Goal: Information Seeking & Learning: Learn about a topic

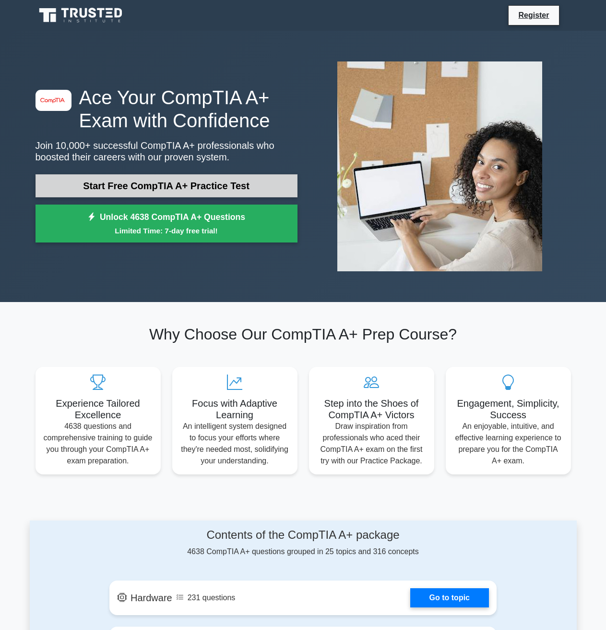
click at [176, 191] on link "Start Free CompTIA A+ Practice Test" at bounding box center [167, 185] width 262 height 23
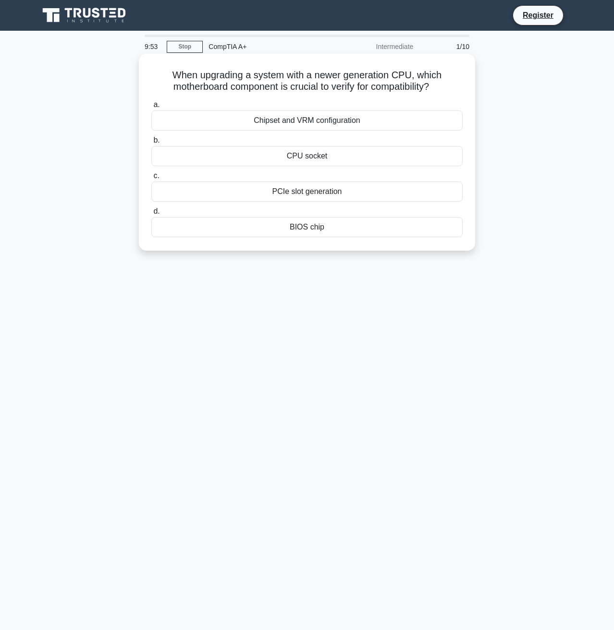
click at [170, 66] on div "When upgrading a system with a newer generation CPU, which motherboard componen…" at bounding box center [307, 152] width 328 height 189
drag, startPoint x: 174, startPoint y: 65, endPoint x: 431, endPoint y: 225, distance: 302.3
click at [431, 225] on div "When upgrading a system with a newer generation CPU, which motherboard componen…" at bounding box center [307, 152] width 328 height 189
click at [431, 225] on div "BIOS chip" at bounding box center [306, 227] width 311 height 20
click at [151, 215] on input "d. BIOS chip" at bounding box center [151, 211] width 0 height 6
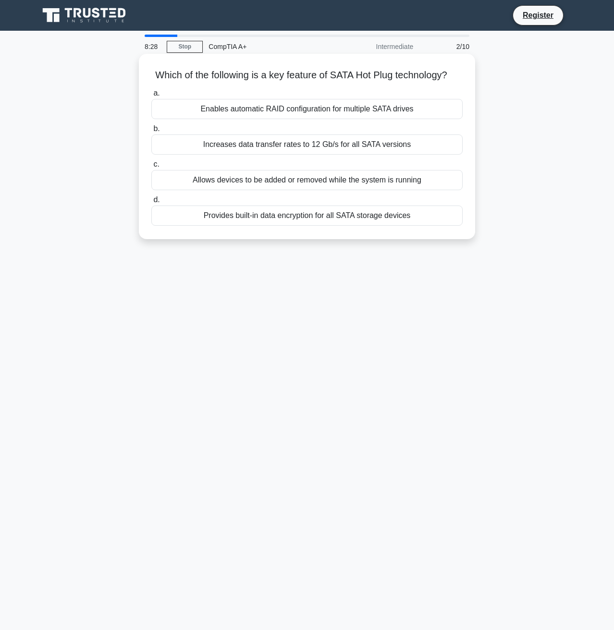
click at [249, 190] on div "Allows devices to be added or removed while the system is running" at bounding box center [306, 180] width 311 height 20
click at [151, 168] on input "c. Allows devices to be added or removed while the system is running" at bounding box center [151, 164] width 0 height 6
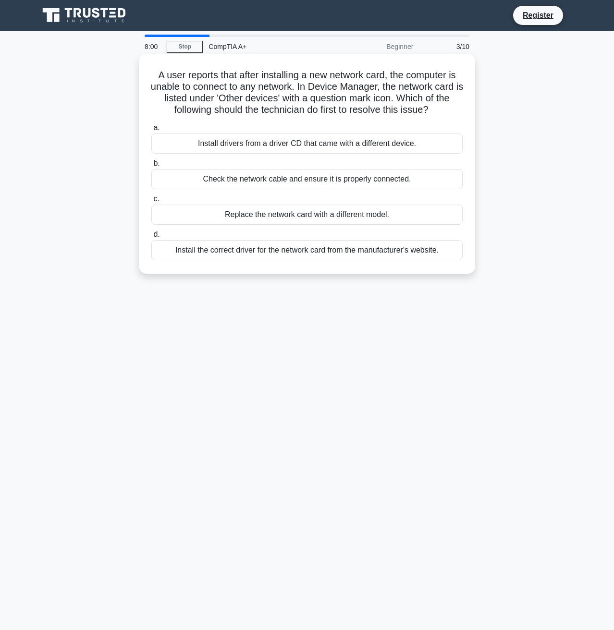
click at [239, 252] on div "Install the correct driver for the network card from the manufacturer's website." at bounding box center [306, 250] width 311 height 20
click at [151, 238] on input "d. Install the correct driver for the network card from the manufacturer's webs…" at bounding box center [151, 234] width 0 height 6
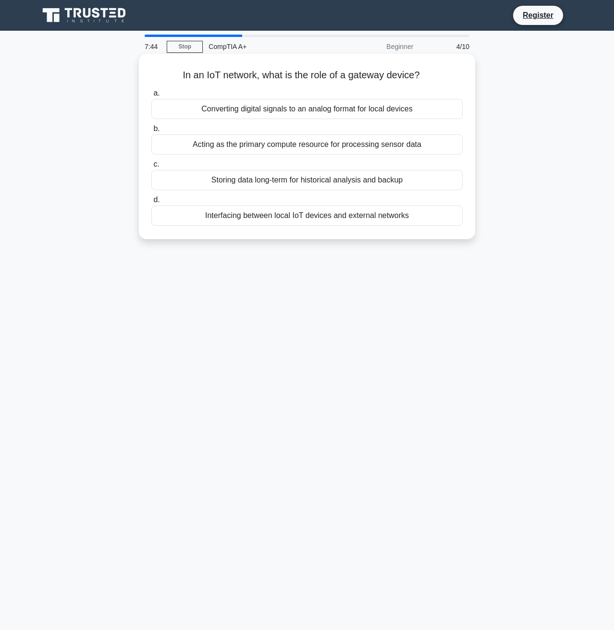
click at [242, 214] on div "Interfacing between local IoT devices and external networks" at bounding box center [306, 215] width 311 height 20
click at [151, 203] on input "d. Interfacing between local IoT devices and external networks" at bounding box center [151, 200] width 0 height 6
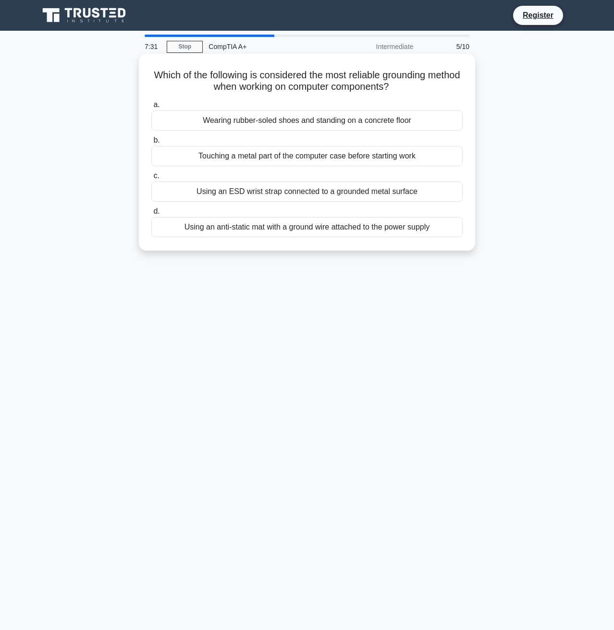
click at [202, 196] on div "Using an ESD wrist strap connected to a grounded metal surface" at bounding box center [306, 191] width 311 height 20
click at [151, 179] on input "c. Using an ESD wrist strap connected to a grounded metal surface" at bounding box center [151, 176] width 0 height 6
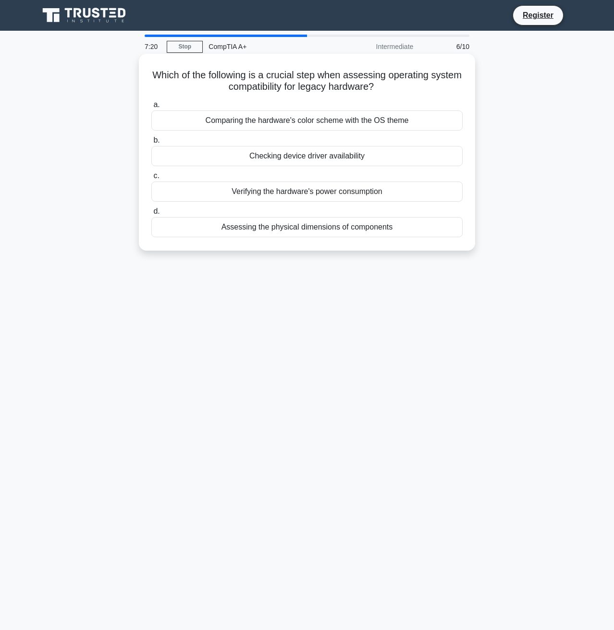
click at [234, 155] on div "Checking device driver availability" at bounding box center [306, 156] width 311 height 20
click at [151, 144] on input "b. Checking device driver availability" at bounding box center [151, 140] width 0 height 6
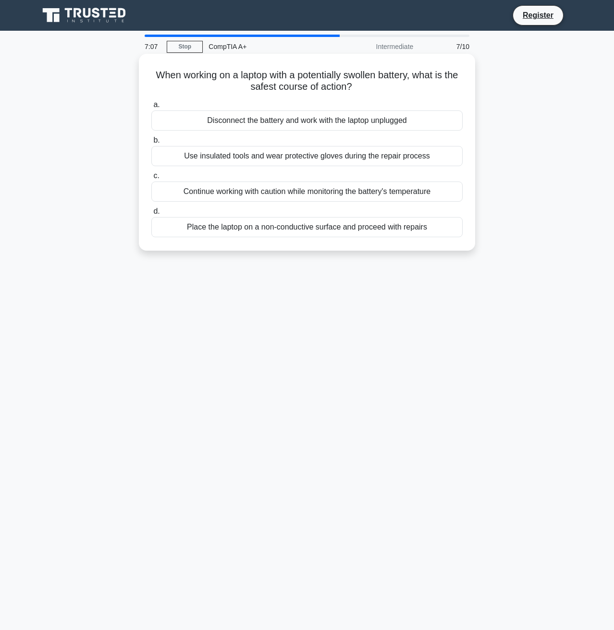
click at [254, 119] on div "Disconnect the battery and work with the laptop unplugged" at bounding box center [306, 120] width 311 height 20
click at [151, 108] on input "a. Disconnect the battery and work with the laptop unplugged" at bounding box center [151, 105] width 0 height 6
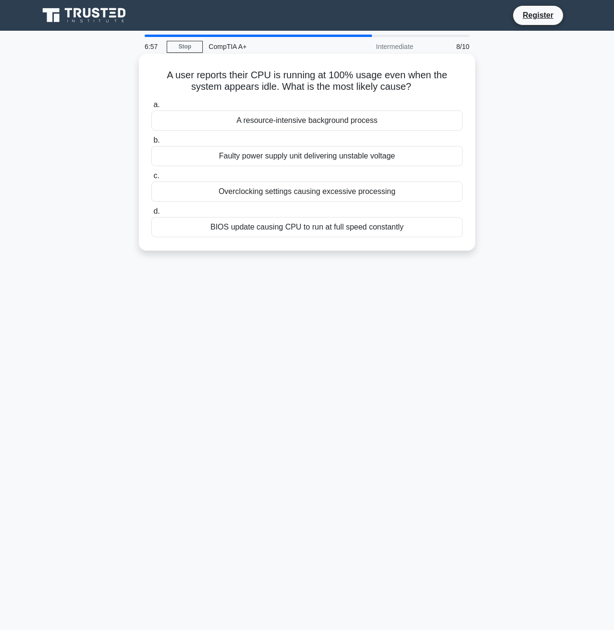
click at [256, 119] on div "A resource-intensive background process" at bounding box center [306, 120] width 311 height 20
click at [151, 108] on input "a. A resource-intensive background process" at bounding box center [151, 105] width 0 height 6
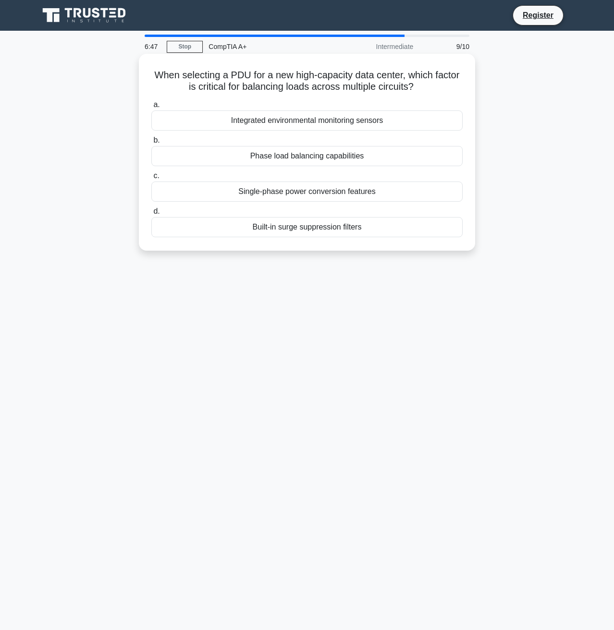
click at [256, 154] on div "Phase load balancing capabilities" at bounding box center [306, 156] width 311 height 20
click at [151, 144] on input "b. Phase load balancing capabilities" at bounding box center [151, 140] width 0 height 6
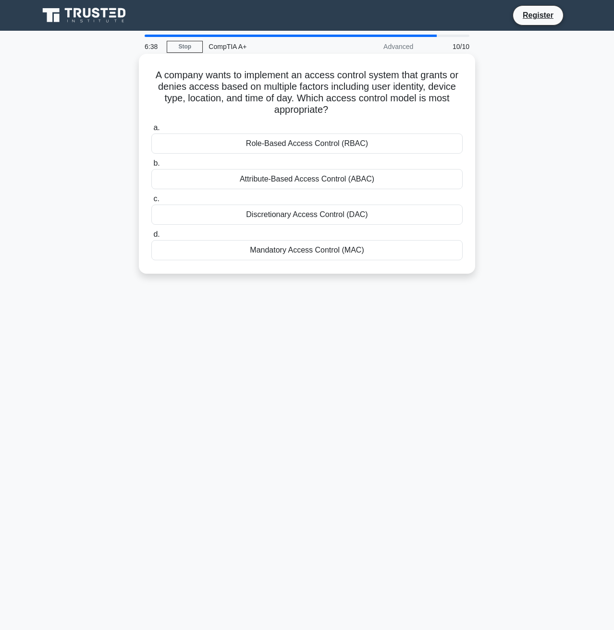
click at [254, 175] on div "Attribute-Based Access Control (ABAC)" at bounding box center [306, 179] width 311 height 20
click at [151, 167] on input "b. Attribute-Based Access Control (ABAC)" at bounding box center [151, 163] width 0 height 6
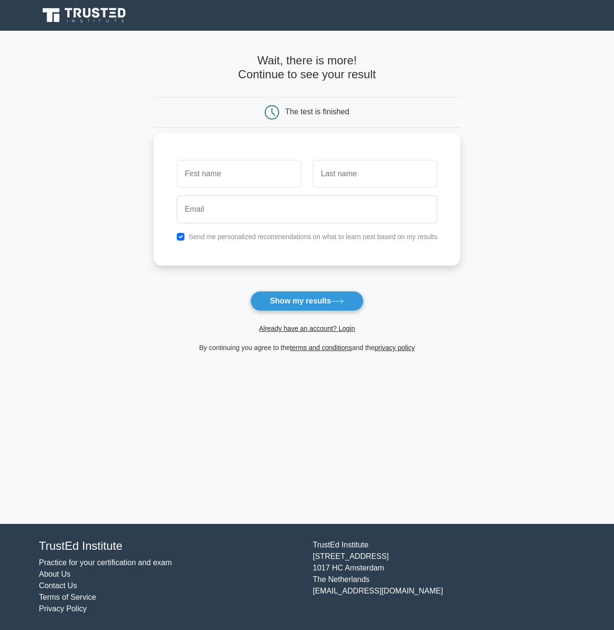
click at [244, 180] on input "text" at bounding box center [239, 174] width 124 height 28
type input "Munheng"
type input "phuk"
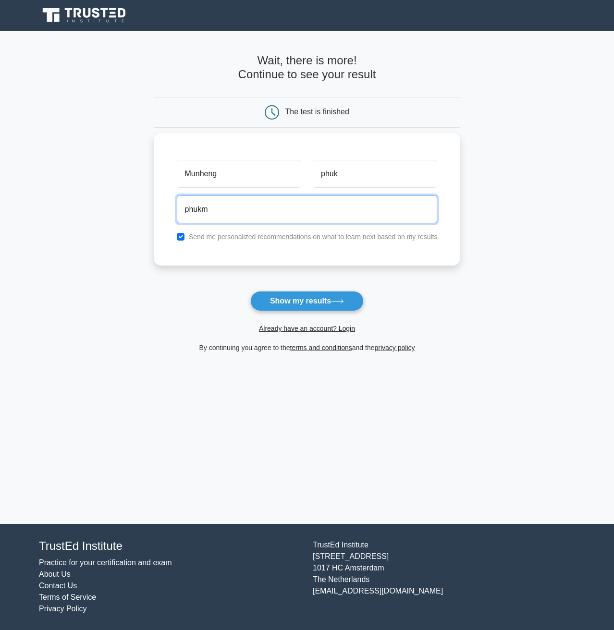
type input "phukmunheng10@gmail.com"
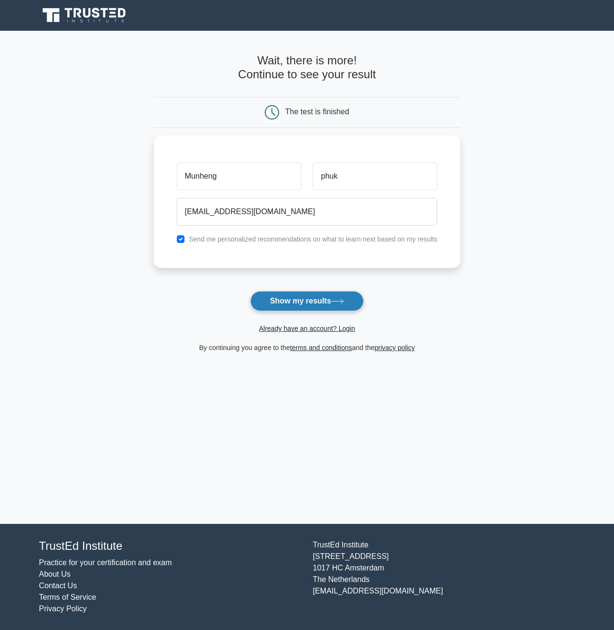
click at [285, 304] on button "Show my results" at bounding box center [306, 301] width 113 height 20
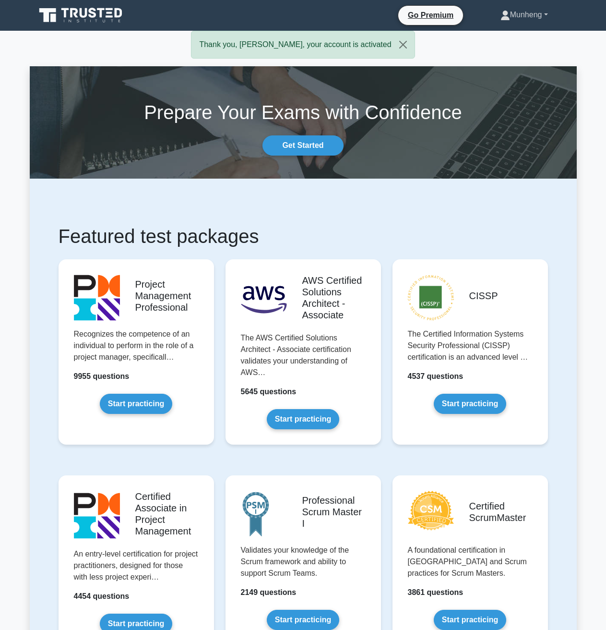
click at [511, 20] on link "Munheng" at bounding box center [525, 14] width 94 height 19
click at [508, 42] on link "Profile" at bounding box center [516, 37] width 76 height 15
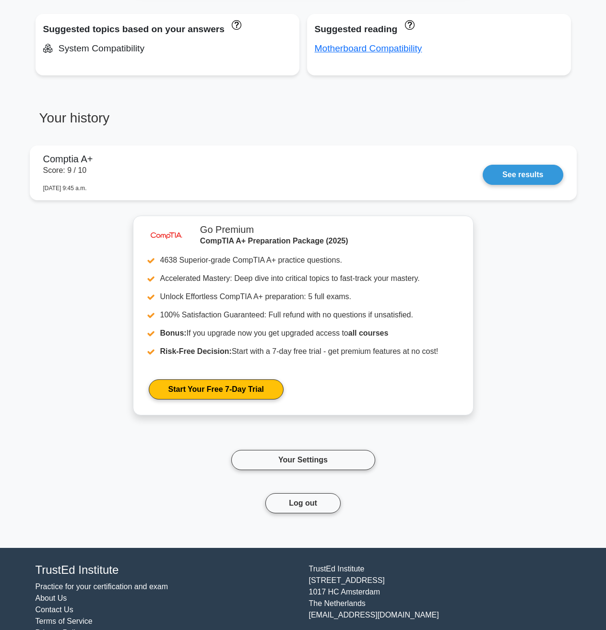
scroll to position [657, 0]
